Goal: Information Seeking & Learning: Find specific fact

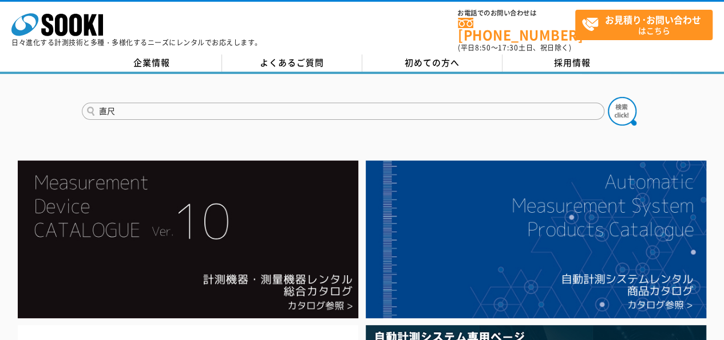
type input "直尺"
click at [608, 97] on button at bounding box center [622, 111] width 29 height 29
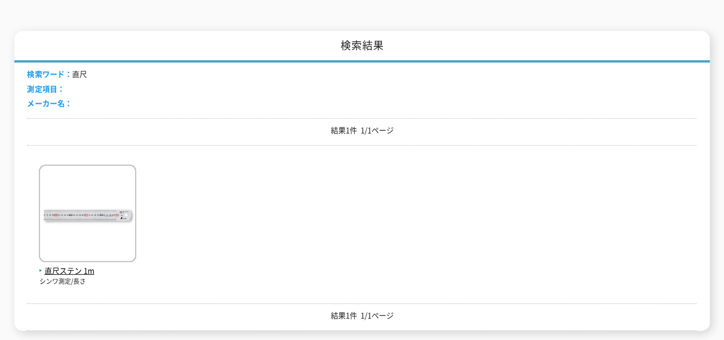
scroll to position [172, 0]
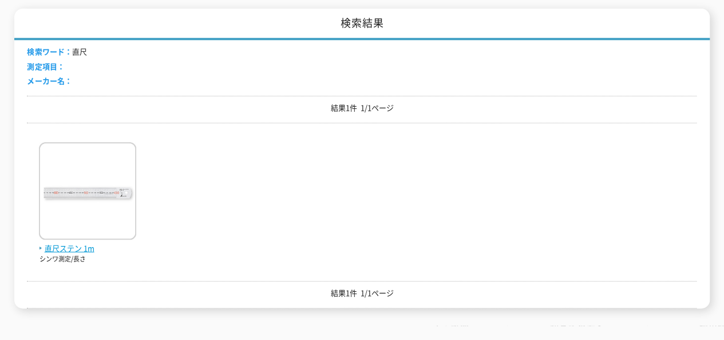
click at [77, 242] on span "直尺ステン 1m" at bounding box center [87, 248] width 97 height 12
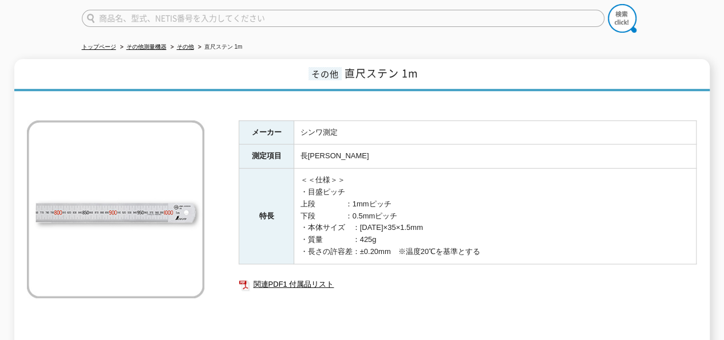
scroll to position [45, 0]
